Goal: Transaction & Acquisition: Download file/media

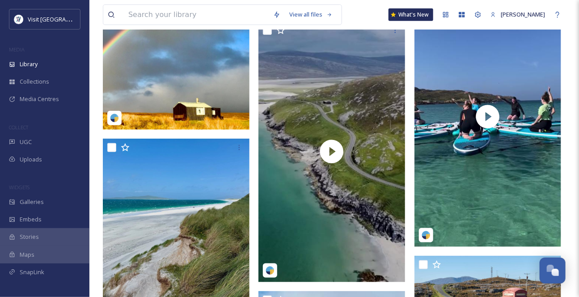
scroll to position [1546, 0]
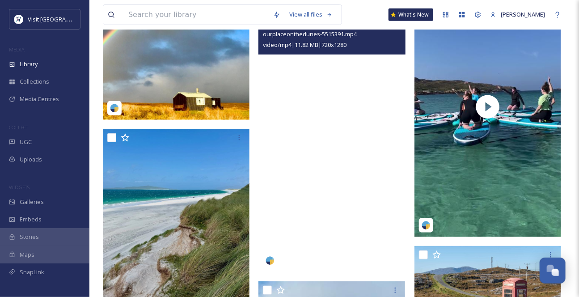
click at [330, 161] on video "ourplaceonthedunes-5515391.mp4" at bounding box center [332, 142] width 147 height 261
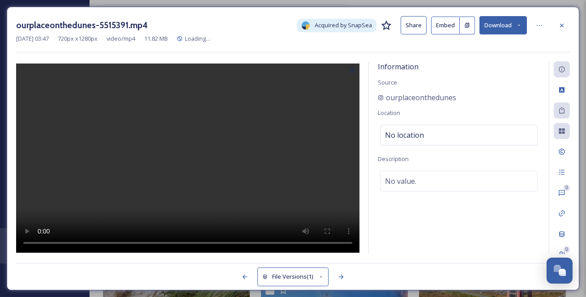
click at [516, 23] on icon at bounding box center [519, 25] width 6 height 6
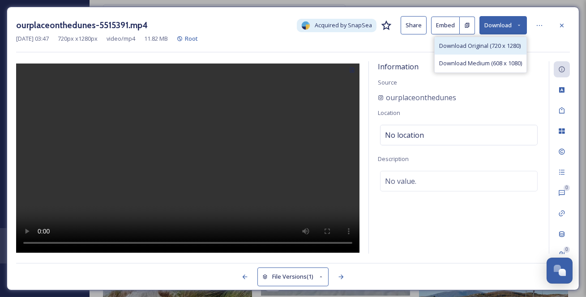
click at [499, 49] on span "Download Original (720 x 1280)" at bounding box center [479, 46] width 81 height 9
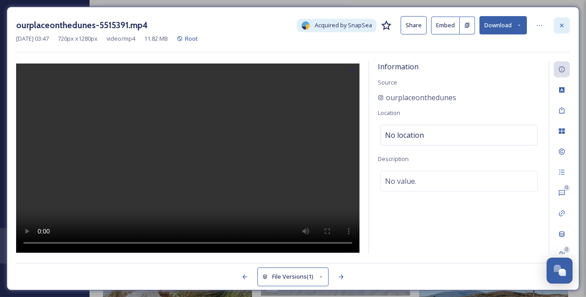
click at [564, 26] on icon at bounding box center [561, 25] width 7 height 7
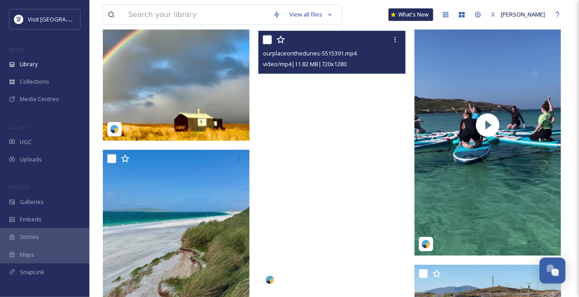
scroll to position [1586, 0]
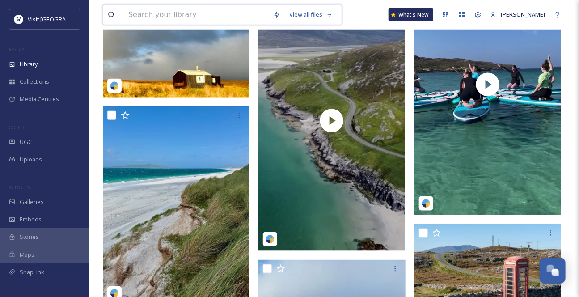
click at [168, 20] on input at bounding box center [196, 15] width 145 height 20
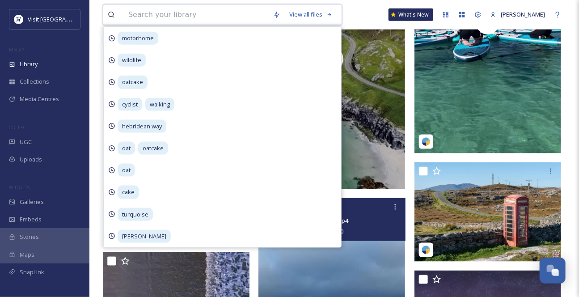
scroll to position [1749, 0]
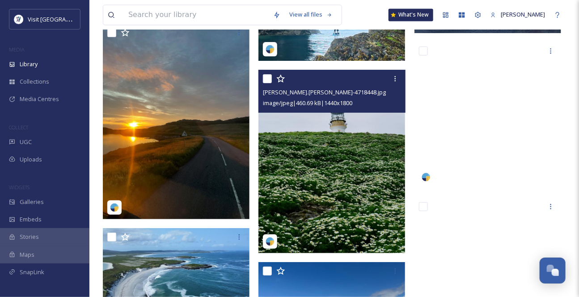
scroll to position [5777, 0]
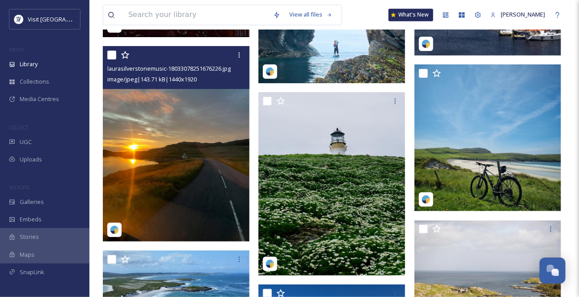
click at [208, 192] on img at bounding box center [176, 144] width 147 height 196
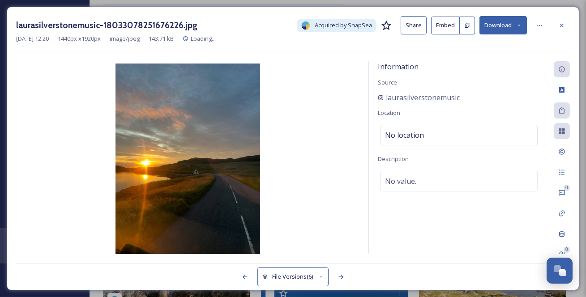
click at [559, 25] on icon at bounding box center [561, 25] width 7 height 7
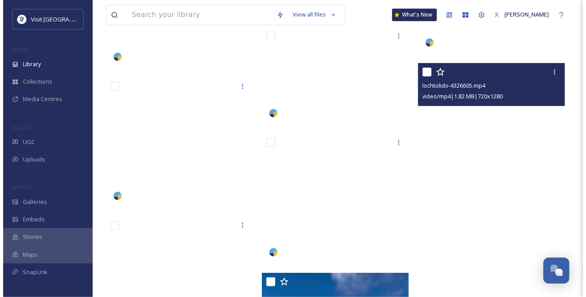
scroll to position [8542, 0]
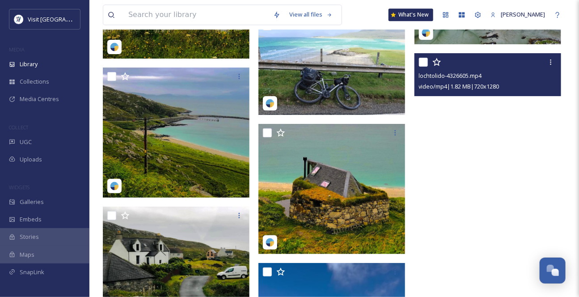
click at [482, 175] on video "lochtolido-4326605.mp4" at bounding box center [488, 183] width 147 height 261
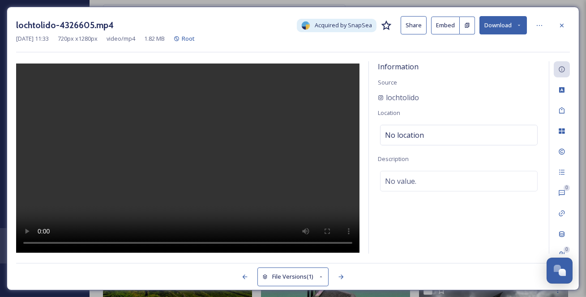
click at [521, 22] on button "Download" at bounding box center [502, 25] width 47 height 18
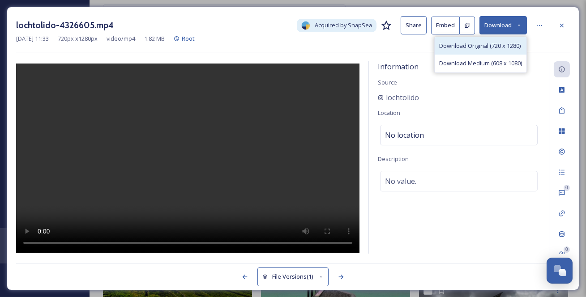
click at [504, 45] on span "Download Original (720 x 1280)" at bounding box center [479, 46] width 81 height 9
